Goal: Task Accomplishment & Management: Complete application form

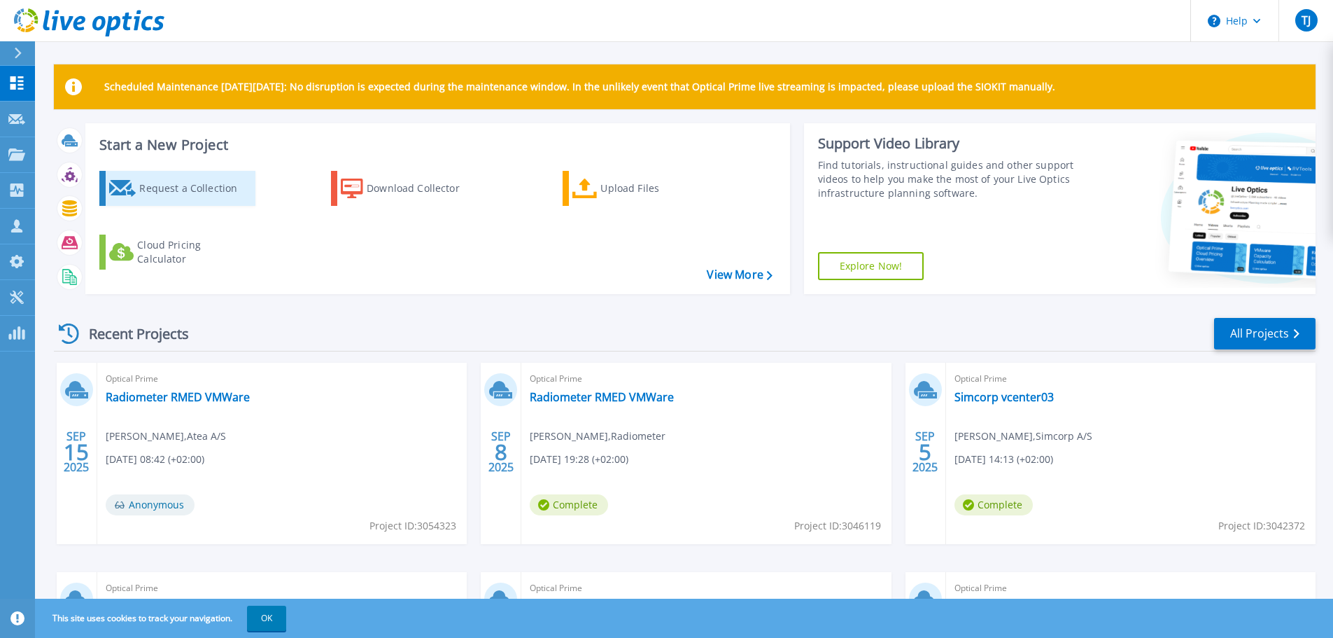
click at [185, 188] on div "Request a Collection" at bounding box center [195, 188] width 112 height 28
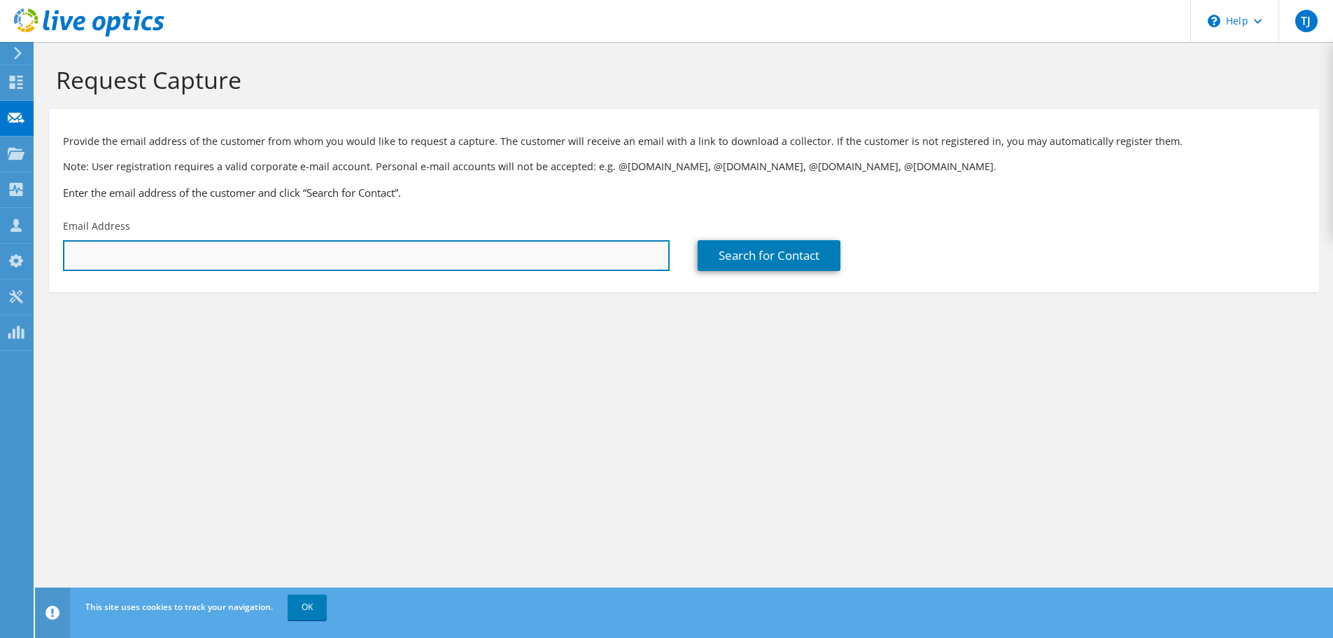
click at [292, 255] on input "text" at bounding box center [366, 255] width 607 height 31
paste input "[PERSON_NAME];"
type input "Morten Thomsen;"
paste input "mth@bll.dk"
type input "mth@bll.dk"
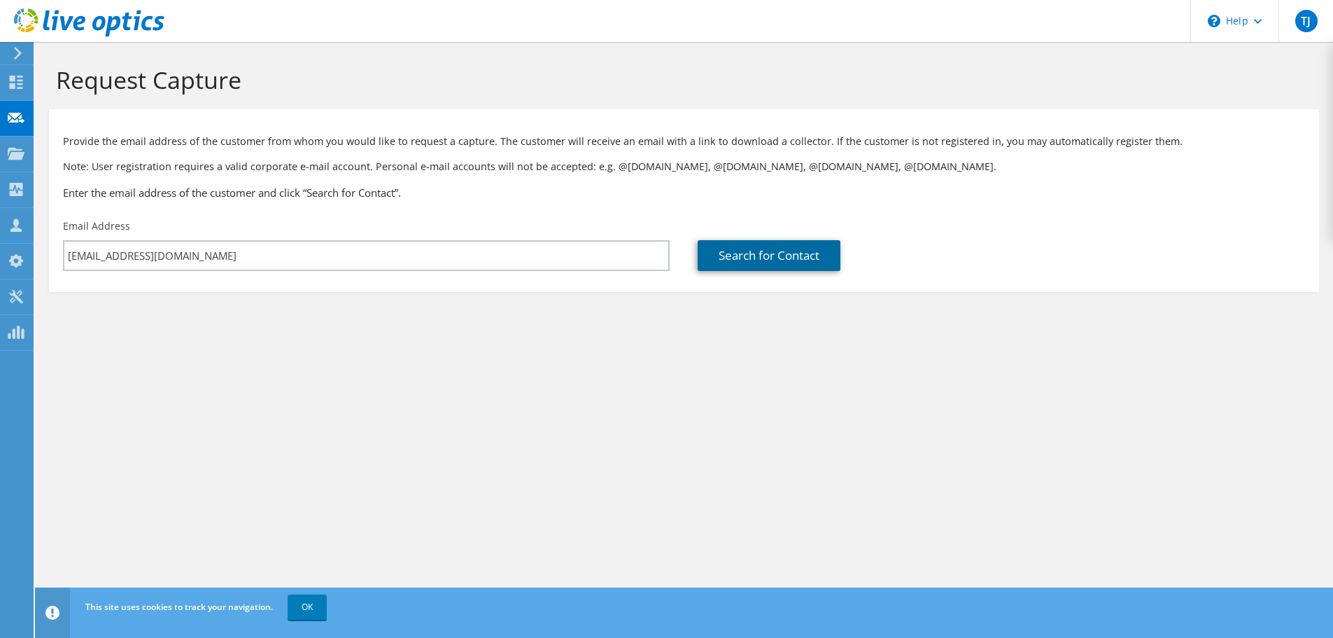
click at [788, 249] on link "Search for Contact" at bounding box center [769, 255] width 143 height 31
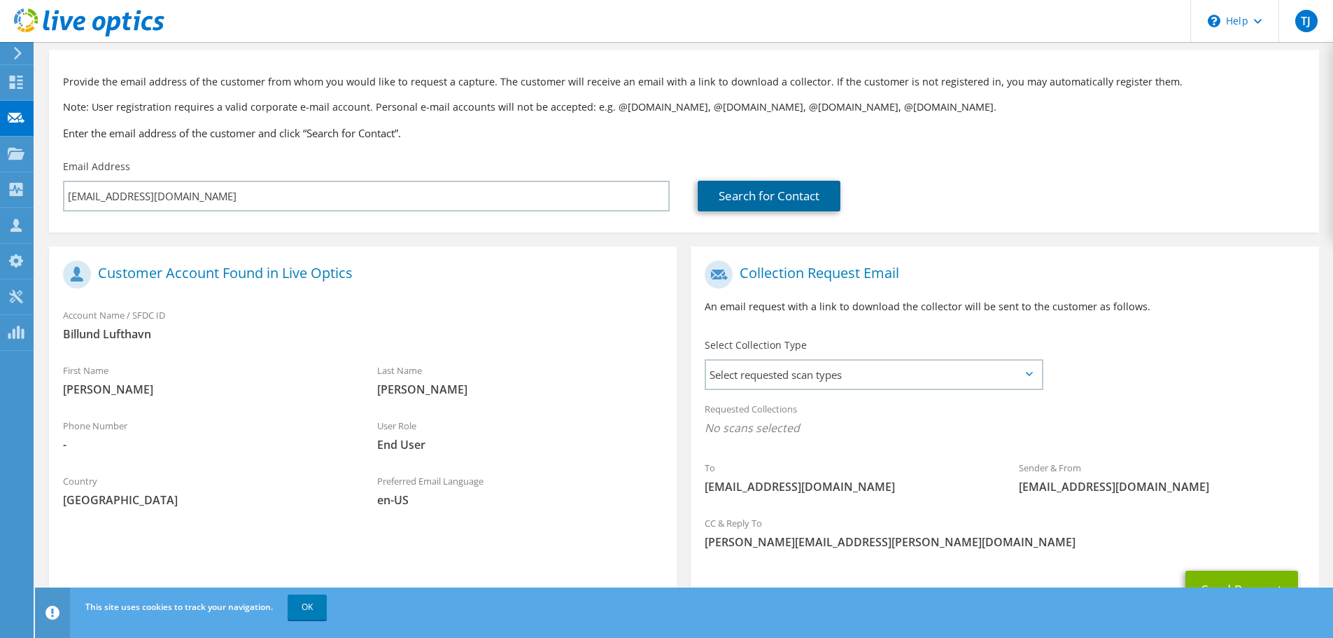
scroll to position [128, 0]
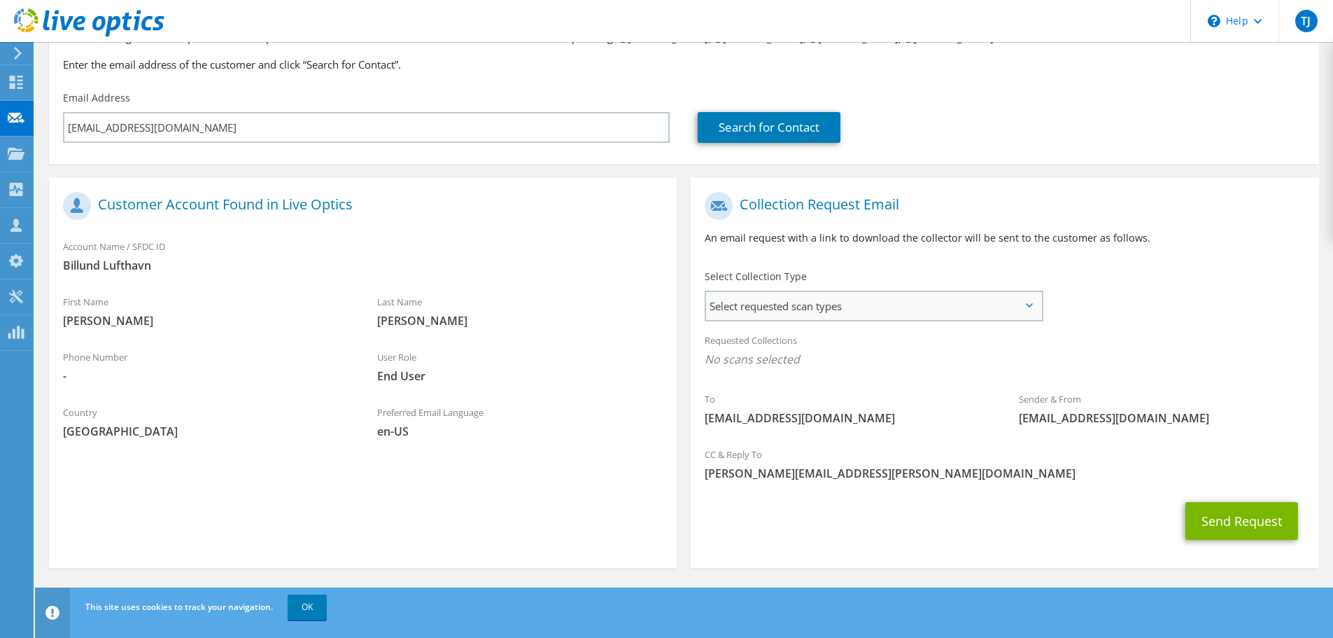
click at [747, 298] on span "Select requested scan types" at bounding box center [873, 306] width 335 height 28
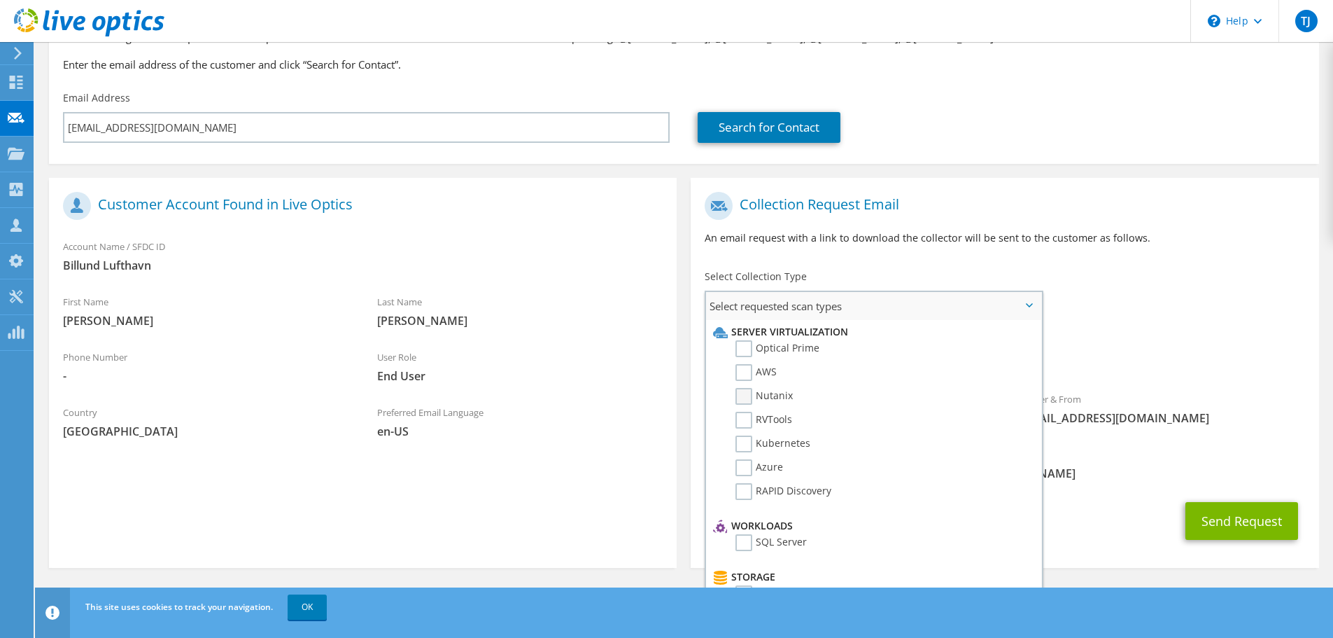
click at [745, 392] on label "Nutanix" at bounding box center [764, 396] width 57 height 17
click at [0, 0] on input "Nutanix" at bounding box center [0, 0] width 0 height 0
click at [1032, 300] on span "Select requested scan types" at bounding box center [873, 306] width 335 height 28
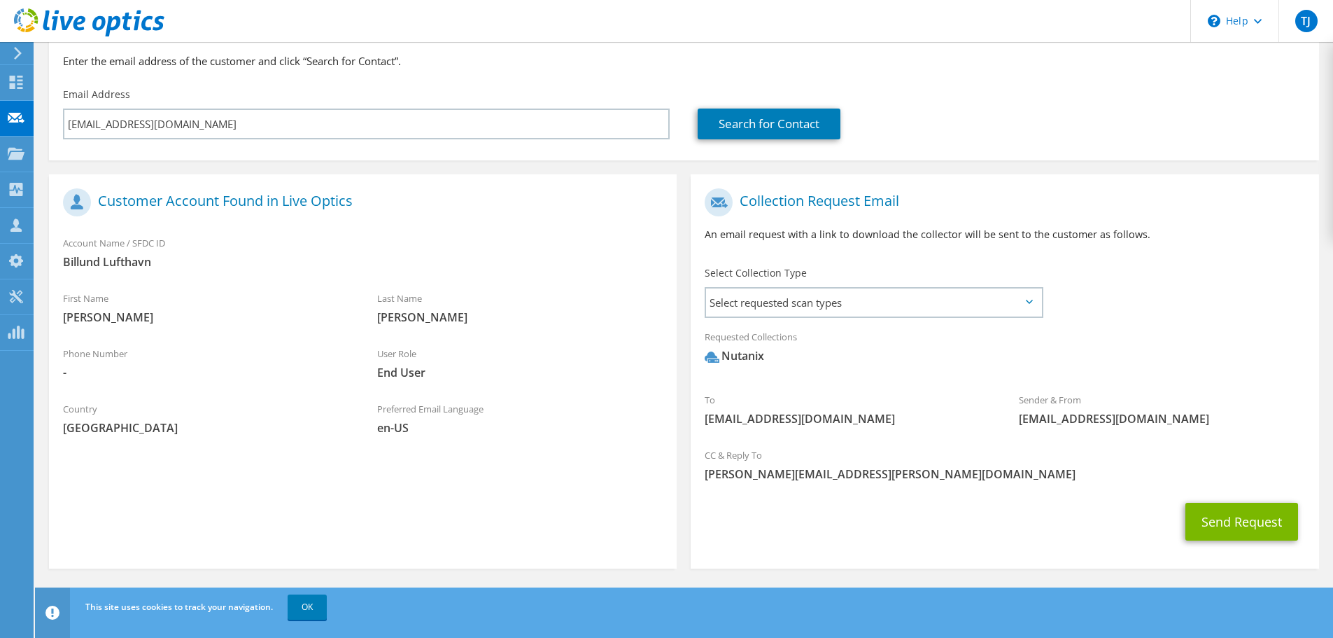
scroll to position [132, 0]
click at [1029, 297] on span "Select requested scan types" at bounding box center [873, 302] width 335 height 28
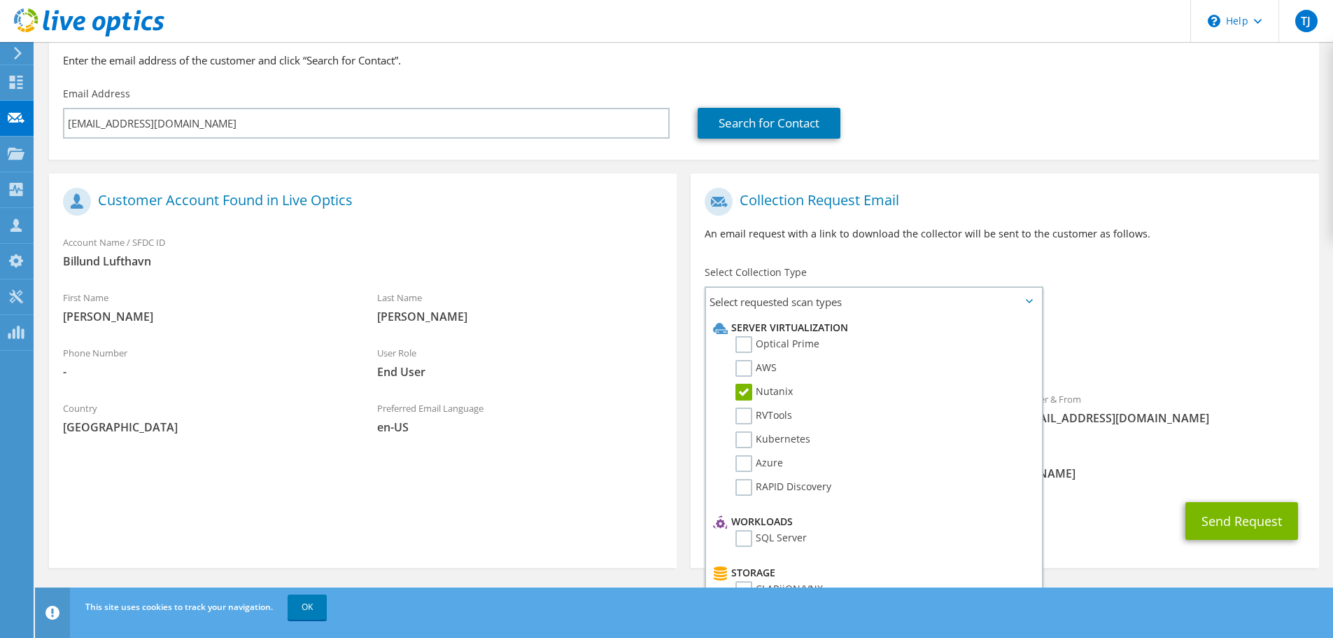
click at [1100, 296] on div "To mth@bll.dk Sender & From liveoptics@liveoptics.com" at bounding box center [1005, 310] width 628 height 259
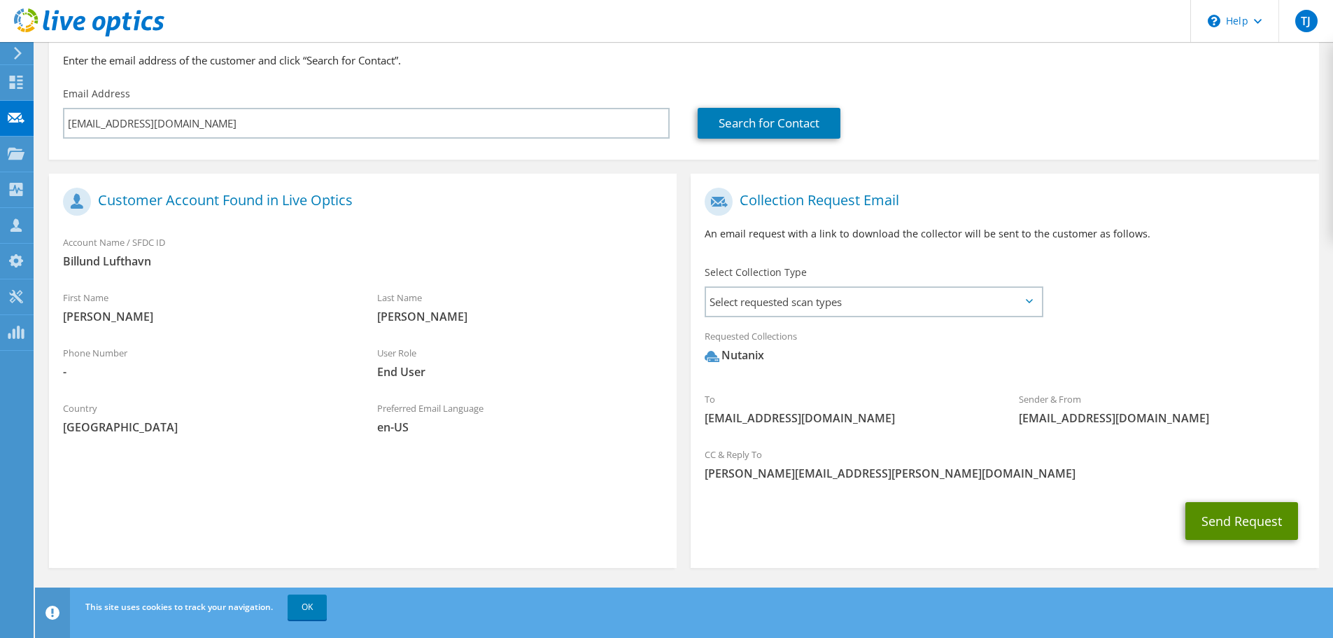
click at [1214, 519] on button "Send Request" at bounding box center [1242, 521] width 113 height 38
